Goal: Transaction & Acquisition: Purchase product/service

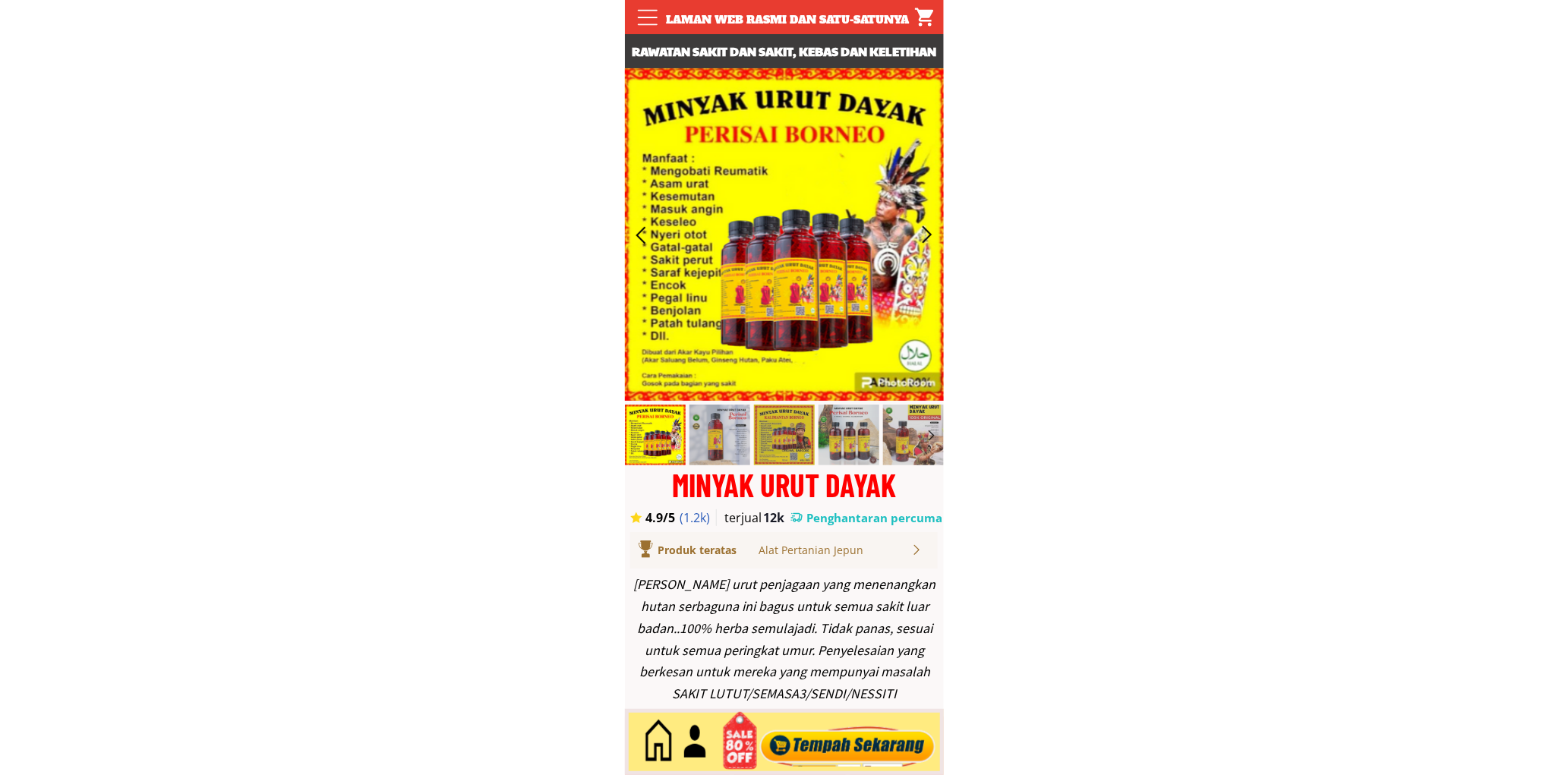
click at [821, 738] on div at bounding box center [847, 743] width 184 height 50
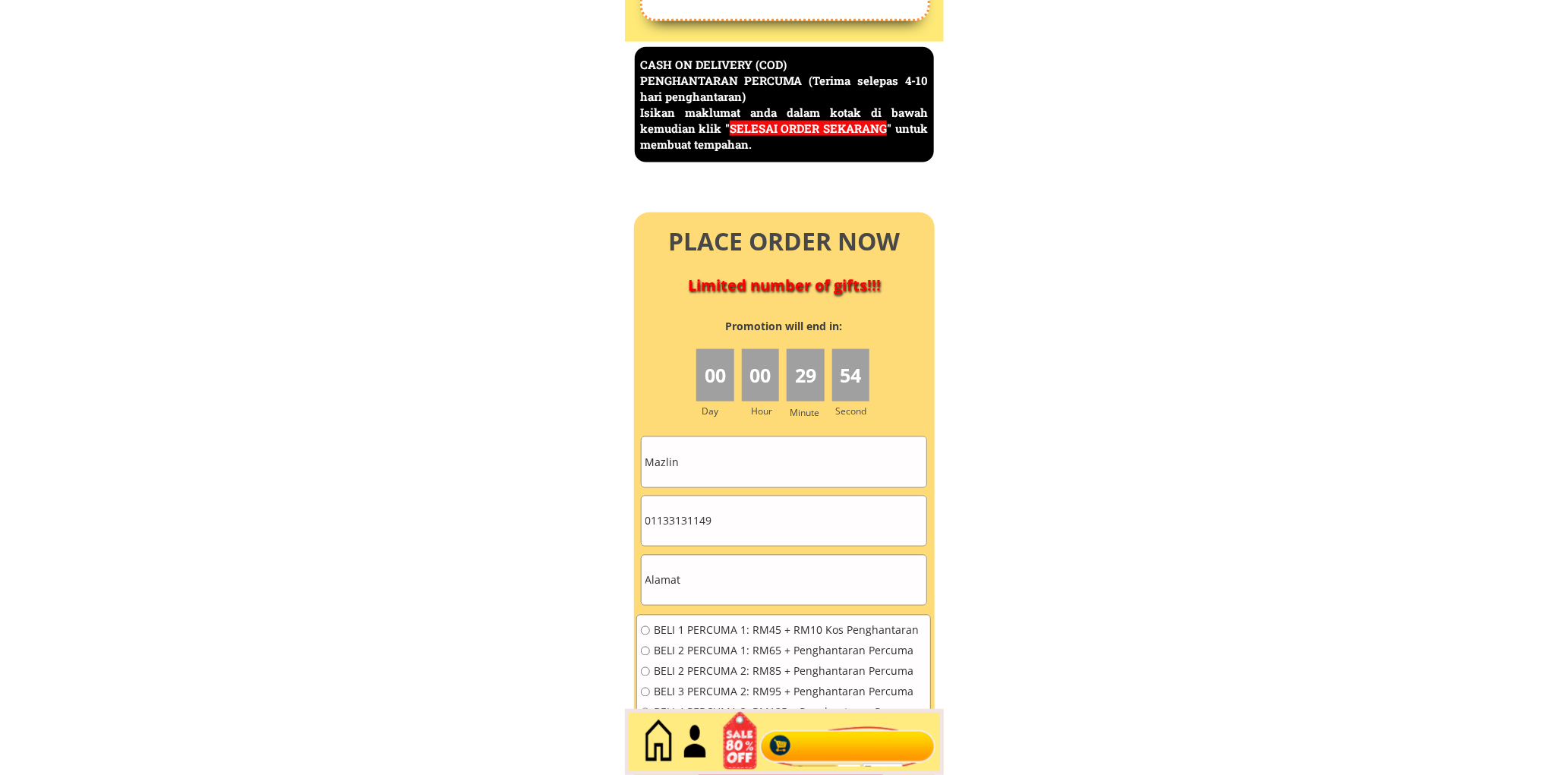
scroll to position [6585, 0]
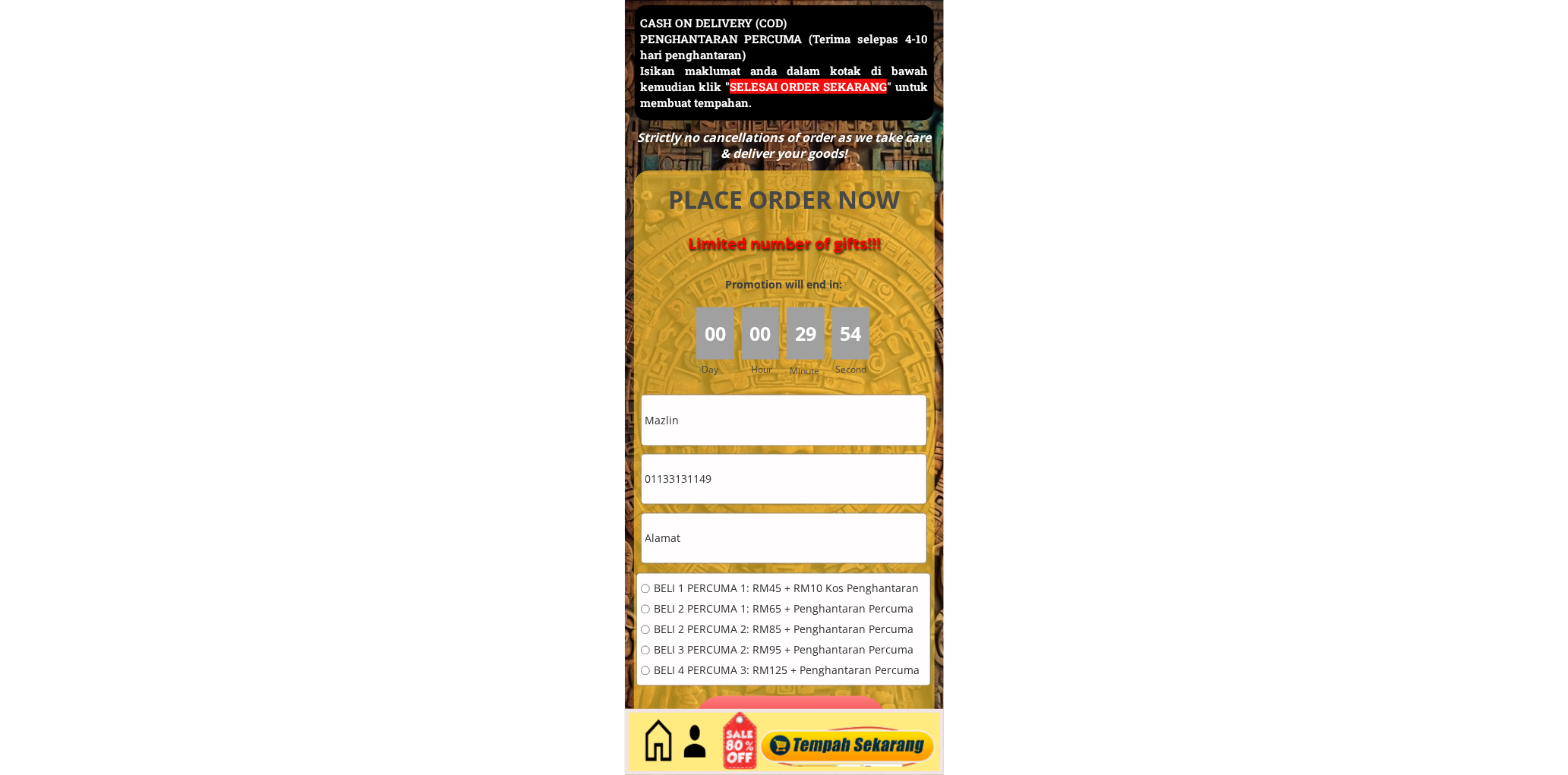
click at [773, 427] on input "Mazlin" at bounding box center [784, 420] width 285 height 50
paste input "[PERSON_NAME]"
type input "[PERSON_NAME]"
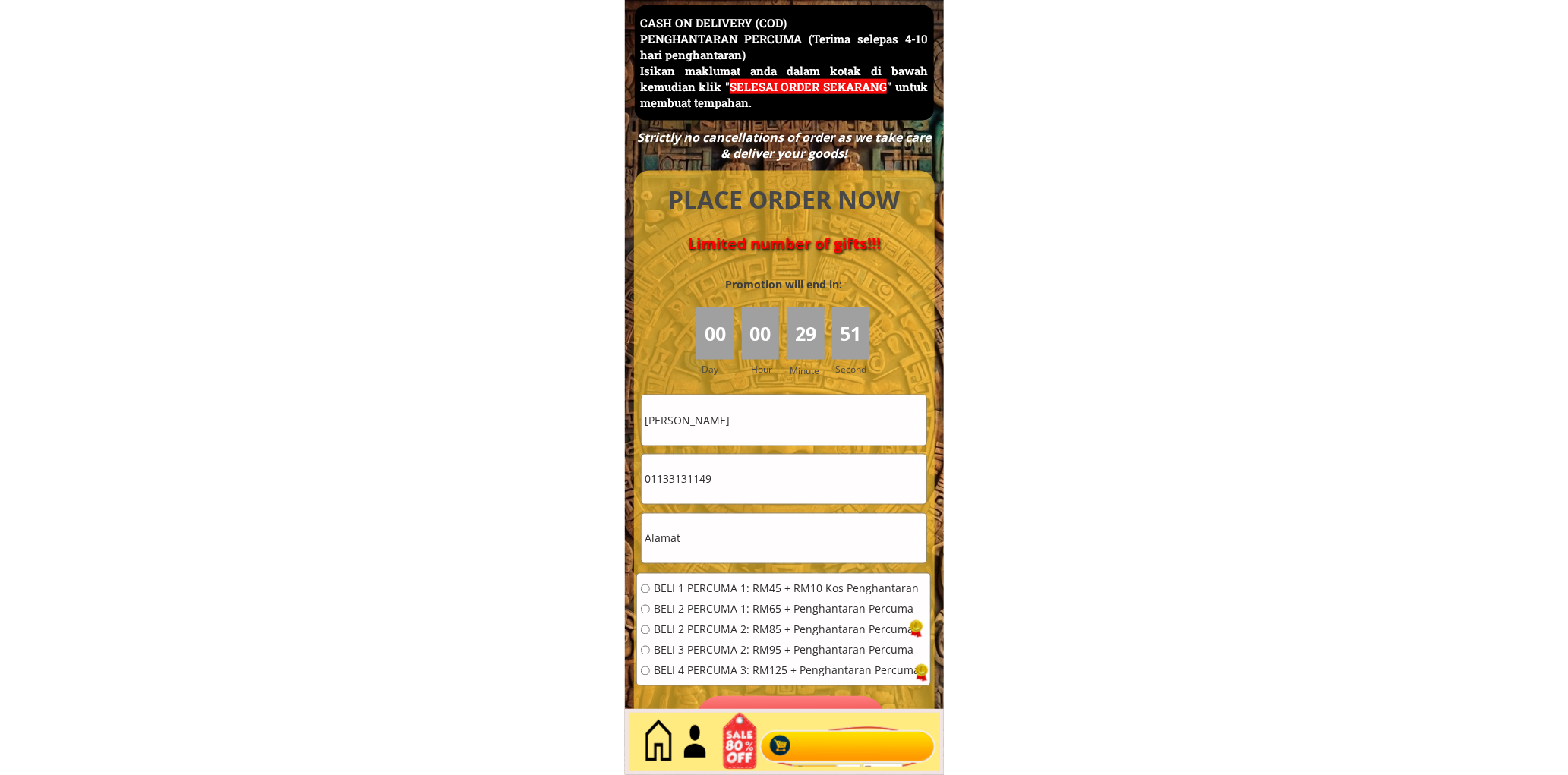
click at [758, 488] on input "01133131149" at bounding box center [784, 480] width 285 height 50
click at [758, 493] on input "01133131149" at bounding box center [784, 480] width 285 height 50
paste input "0127930373"
click at [743, 465] on input "011331311490127930373" at bounding box center [784, 480] width 285 height 50
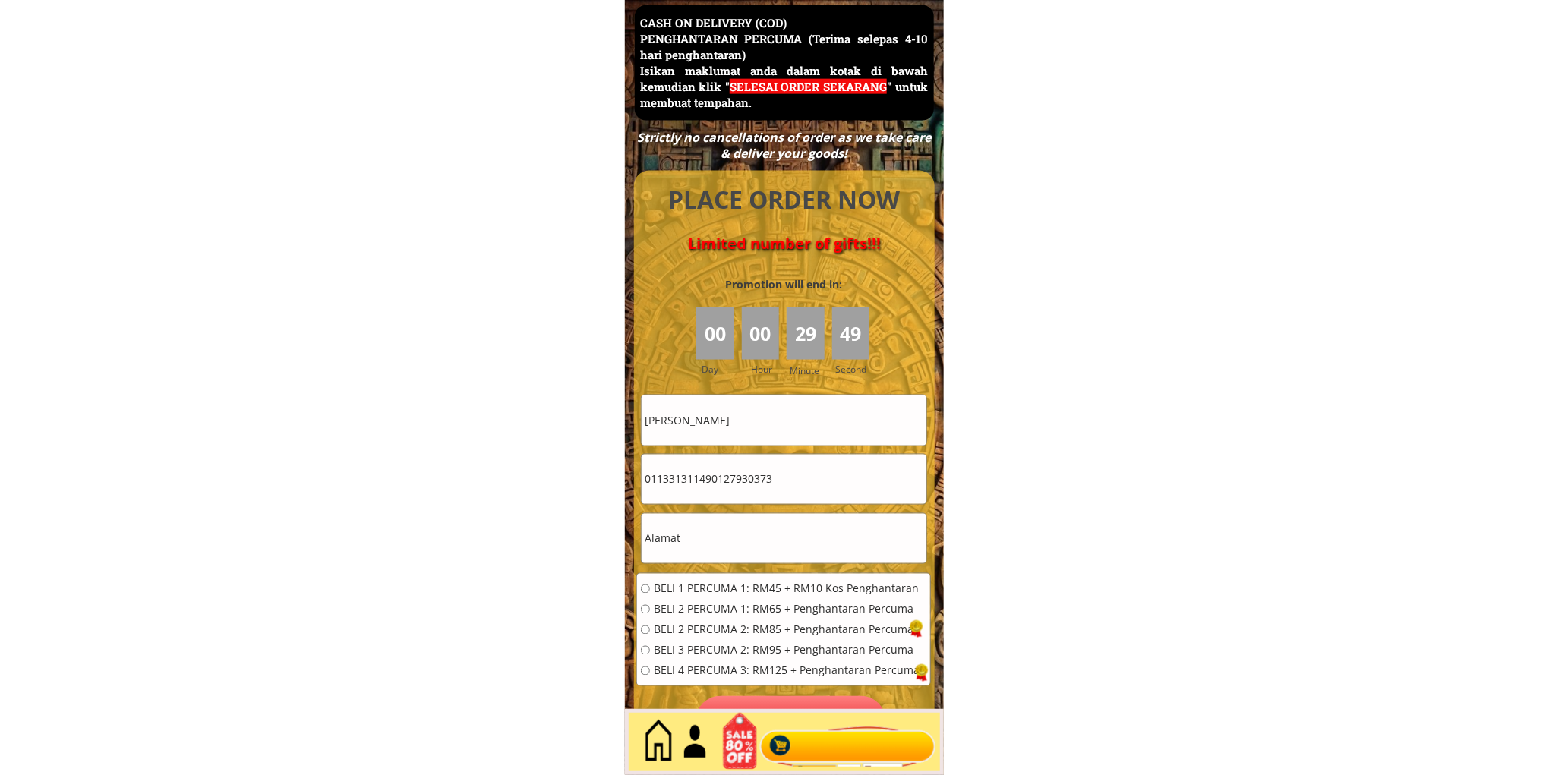
click at [743, 465] on input "011331311490127930373" at bounding box center [784, 480] width 285 height 50
paste input "tel"
type input "0127930373"
click at [720, 543] on input "text" at bounding box center [784, 539] width 285 height 50
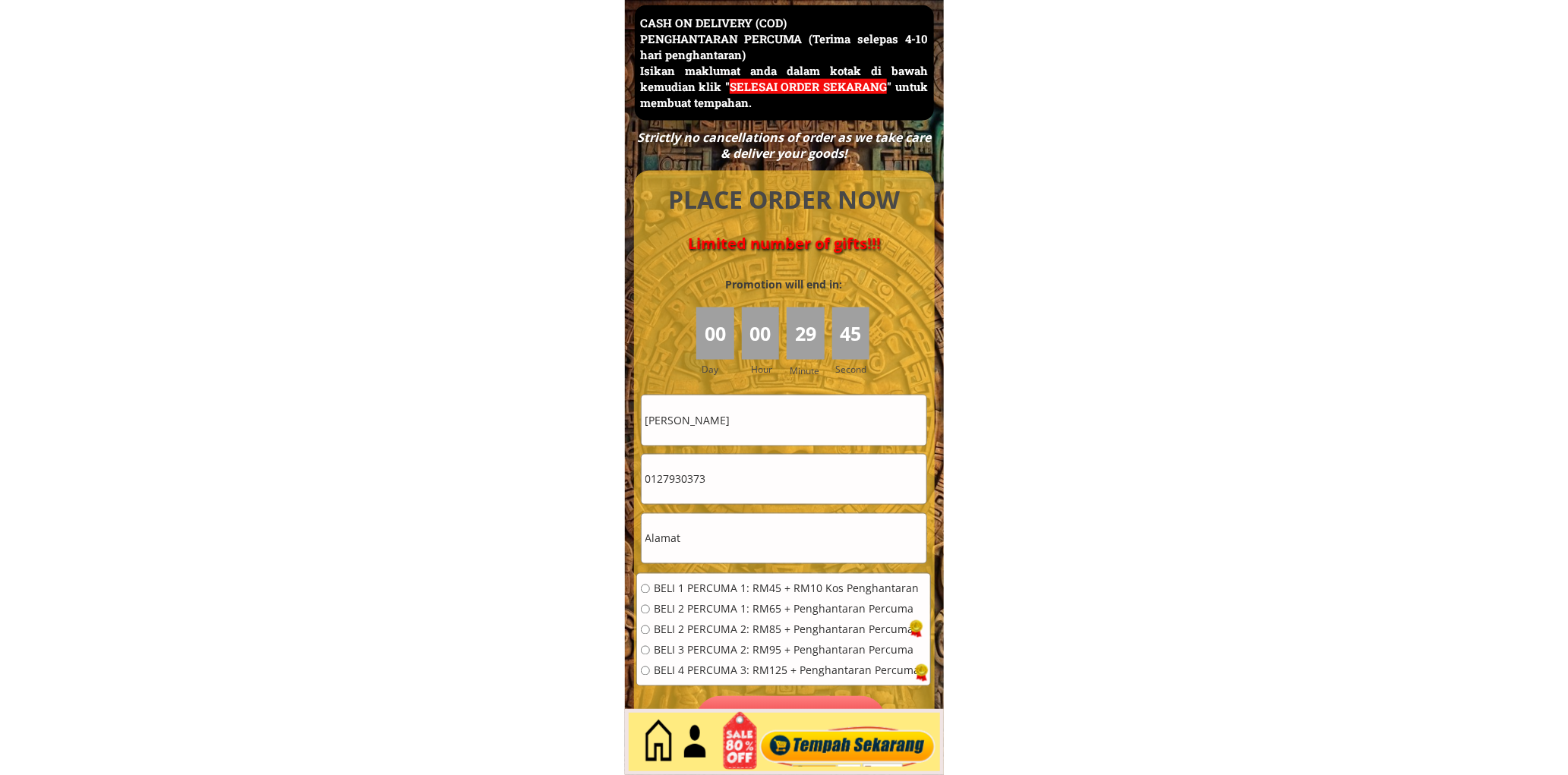
paste input "[GEOGRAPHIC_DATA], 14, [GEOGRAPHIC_DATA]"
type input "[GEOGRAPHIC_DATA], 14, [GEOGRAPHIC_DATA]"
click at [707, 594] on span "BELI 1 PERCUMA 1: RM45 + RM10 Kos Penghantaran" at bounding box center [787, 589] width 266 height 11
radio input "true"
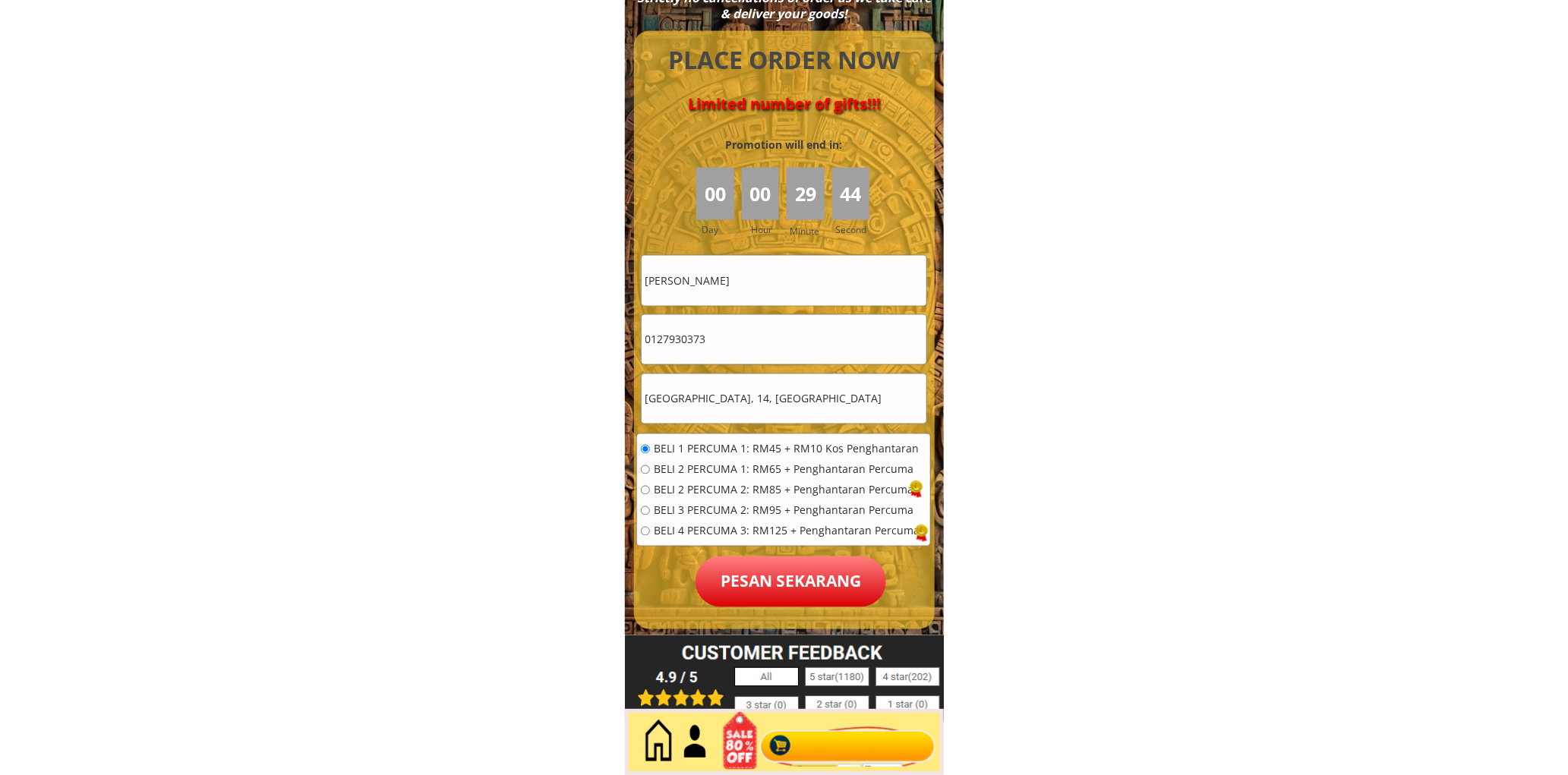
scroll to position [6727, 0]
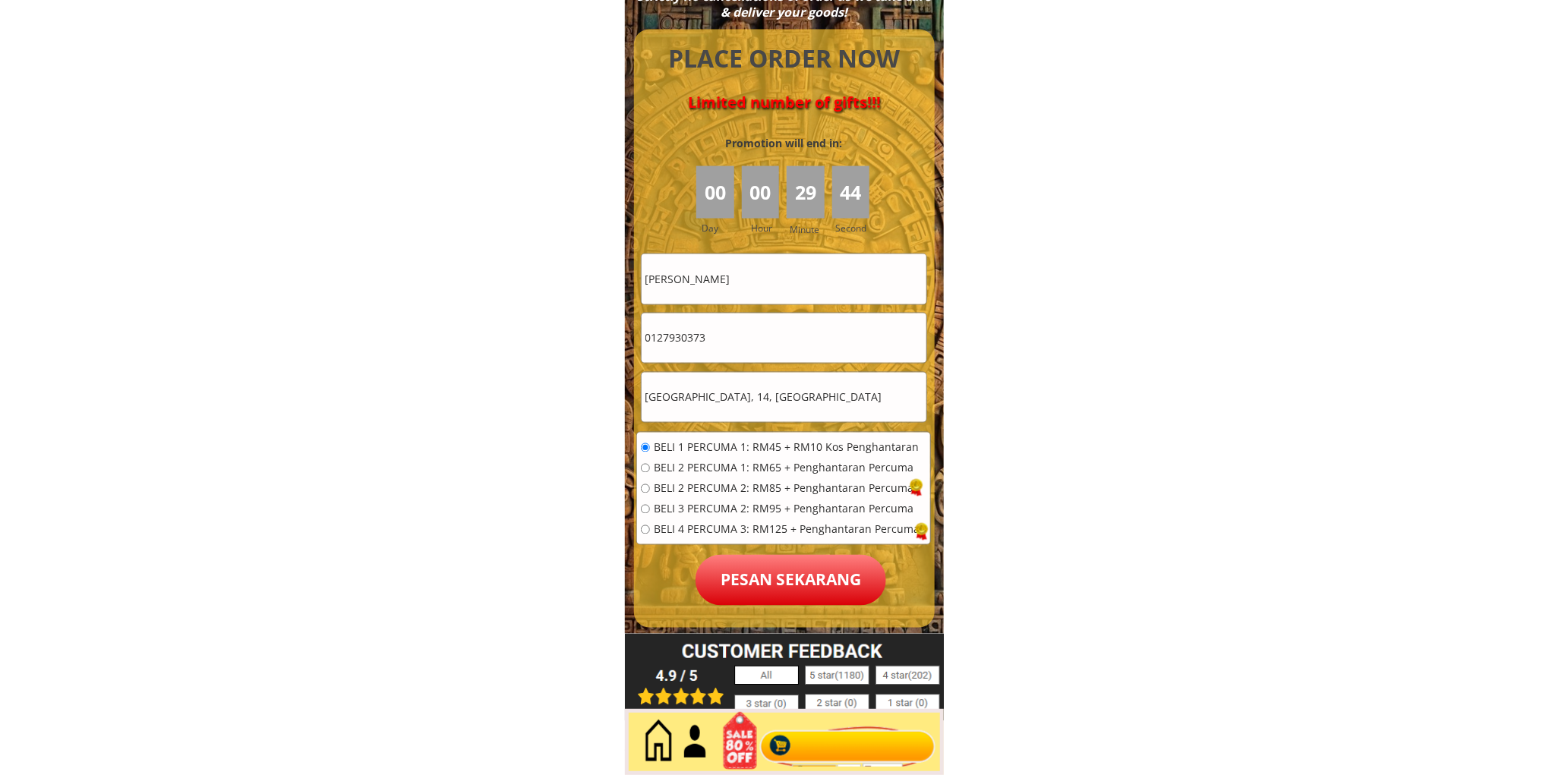
click at [823, 558] on p "Pesan sekarang" at bounding box center [791, 580] width 190 height 51
